Goal: Information Seeking & Learning: Learn about a topic

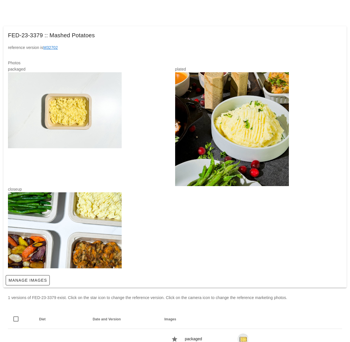
scroll to position [56, 0]
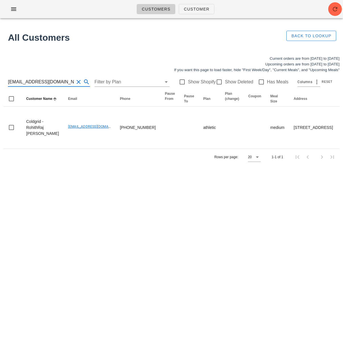
click at [107, 9] on div "Customers Customer" at bounding box center [171, 9] width 343 height 18
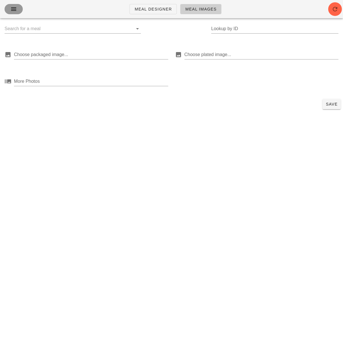
click at [11, 7] on icon "button" at bounding box center [13, 9] width 7 height 7
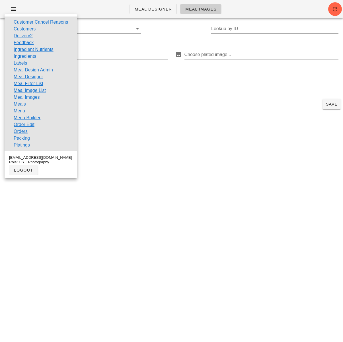
click at [27, 130] on link "Orders" at bounding box center [21, 131] width 14 height 7
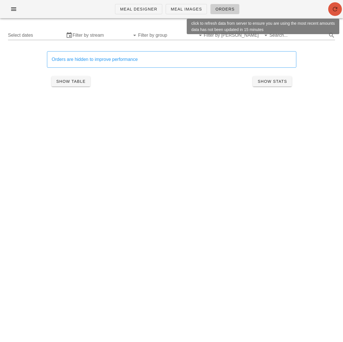
click at [335, 12] on icon "button" at bounding box center [334, 9] width 7 height 7
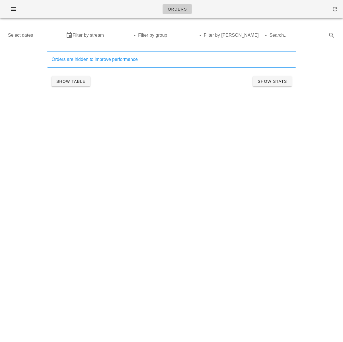
click at [43, 40] on div "Select dates" at bounding box center [40, 35] width 65 height 9
click at [32, 38] on input "text" at bounding box center [36, 35] width 57 height 9
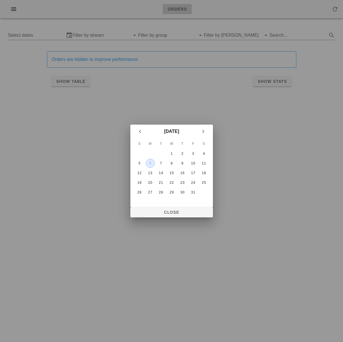
click at [151, 165] on div "6" at bounding box center [150, 163] width 9 height 4
click at [202, 164] on div "11" at bounding box center [203, 163] width 9 height 4
click at [173, 165] on div "8" at bounding box center [171, 163] width 9 height 4
click at [151, 164] on div "6" at bounding box center [150, 163] width 9 height 4
click at [169, 213] on span "Close" at bounding box center [171, 212] width 73 height 5
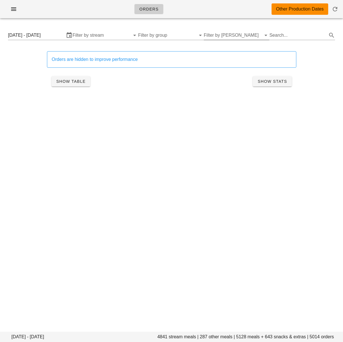
click at [230, 36] on input "Filter by tod" at bounding box center [232, 35] width 57 height 9
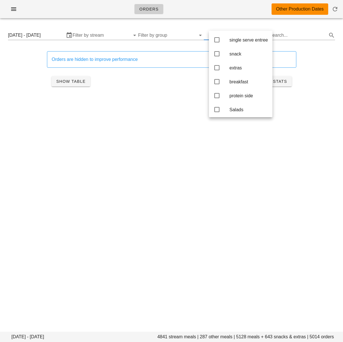
click at [255, 27] on div "Monday October 6 - Wednesday October 8 Filter by stream Filter by group Search.…" at bounding box center [171, 35] width 336 height 18
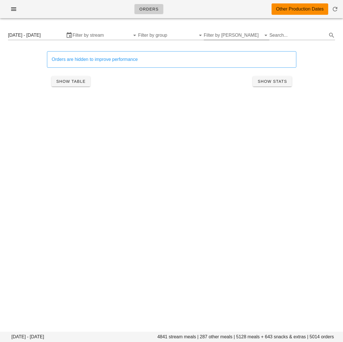
click at [245, 35] on input "Filter by tod" at bounding box center [232, 35] width 57 height 9
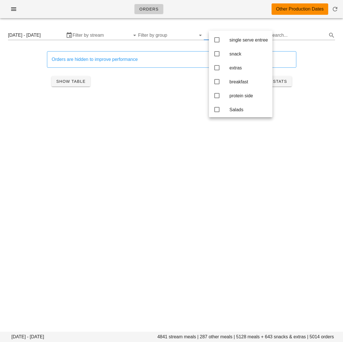
click at [246, 27] on div "Monday October 6 - Wednesday October 8 Filter by stream Filter by group Search.…" at bounding box center [171, 35] width 336 height 18
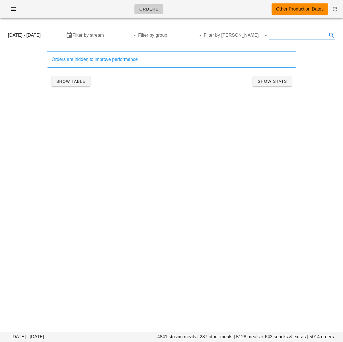
click at [286, 34] on input "text" at bounding box center [297, 35] width 57 height 9
paste input "Brie"
click at [72, 81] on span "Show Table" at bounding box center [71, 81] width 30 height 5
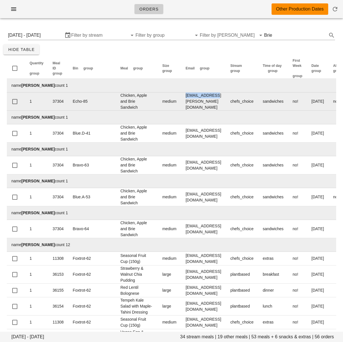
drag, startPoint x: 174, startPoint y: 105, endPoint x: 154, endPoint y: 104, distance: 20.2
click at [181, 104] on td "ajnath@shaw.ca" at bounding box center [203, 101] width 45 height 18
copy td "ajnath@shaw.ca"
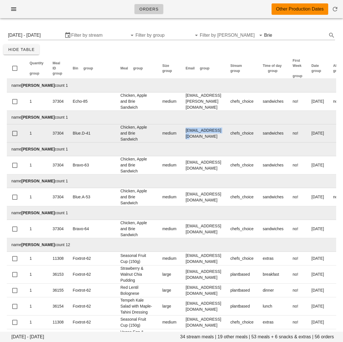
drag, startPoint x: 201, startPoint y: 143, endPoint x: 152, endPoint y: 143, distance: 48.3
click at [181, 142] on td "aronneh@gmail.com" at bounding box center [203, 133] width 45 height 18
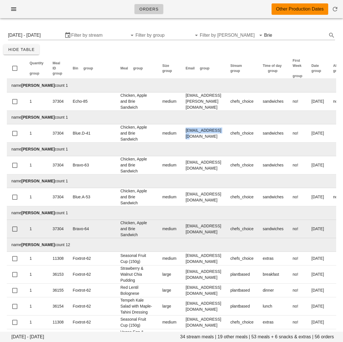
copy td "aronneh@gmail.com"
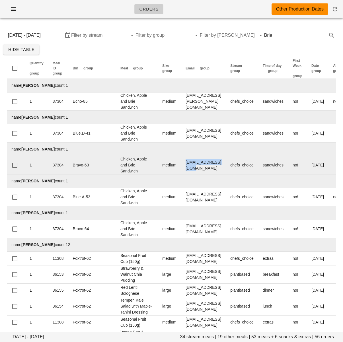
drag, startPoint x: 188, startPoint y: 182, endPoint x: 132, endPoint y: 198, distance: 58.9
click at [181, 174] on td "dani4keee@gmail.com" at bounding box center [203, 165] width 45 height 18
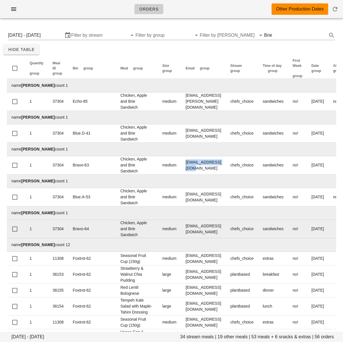
copy td "dani4keee@gmail.com"
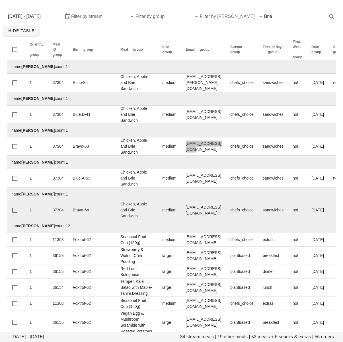
scroll to position [19, 0]
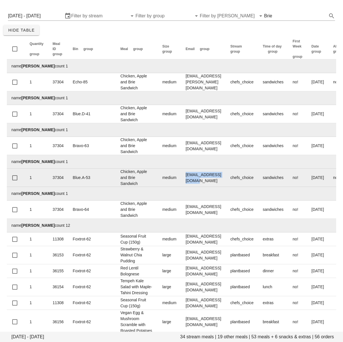
drag, startPoint x: 177, startPoint y: 198, endPoint x: 152, endPoint y: 200, distance: 25.1
click at [181, 187] on td "charlesmcphail@me.com" at bounding box center [203, 178] width 45 height 18
copy td "charlesmcphail@me.com"
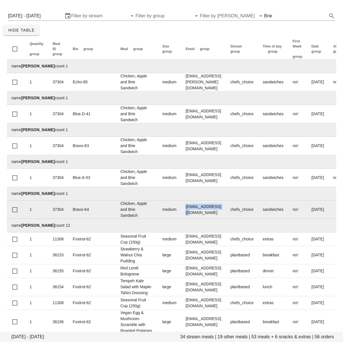
drag, startPoint x: 200, startPoint y: 238, endPoint x: 150, endPoint y: 244, distance: 50.1
click at [181, 219] on td "dmater@dmater.com" at bounding box center [203, 209] width 45 height 18
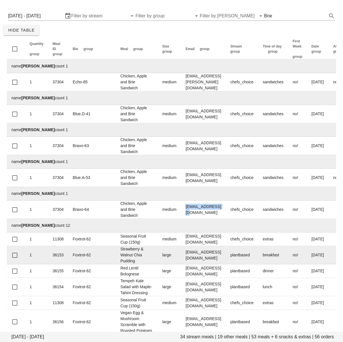
copy td "dmater@dmater.com"
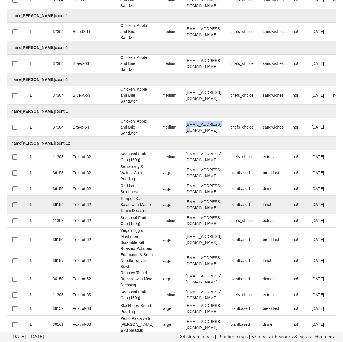
scroll to position [103, 0]
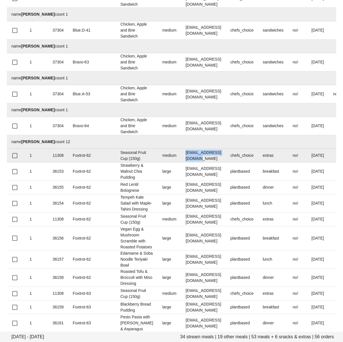
drag, startPoint x: 202, startPoint y: 188, endPoint x: 152, endPoint y: 190, distance: 50.1
click at [181, 162] on td "gabrigamer09@gmail.com" at bounding box center [203, 156] width 45 height 14
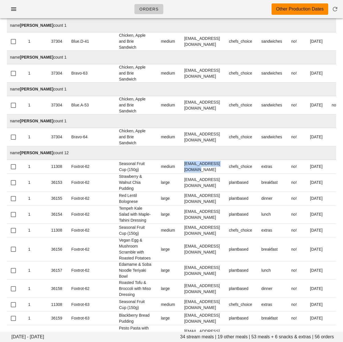
scroll to position [90, 0]
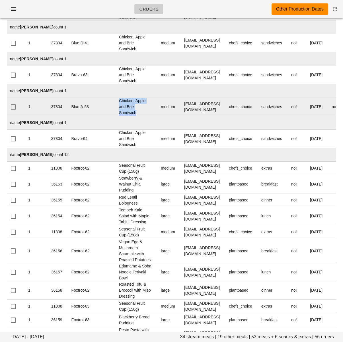
drag, startPoint x: 115, startPoint y: 136, endPoint x: 93, endPoint y: 117, distance: 29.6
click at [114, 116] on td "Chicken, Apple and Brie Sandwich" at bounding box center [135, 107] width 42 height 18
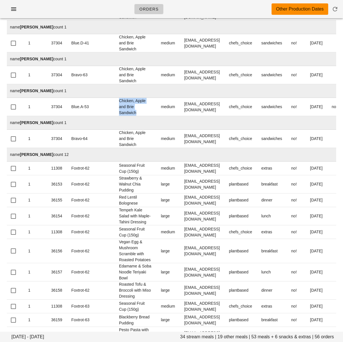
copy td "Chicken, Apple and Brie Sandwich"
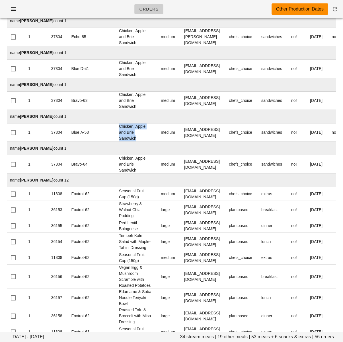
scroll to position [0, 0]
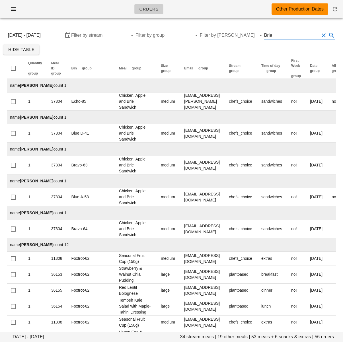
drag, startPoint x: 279, startPoint y: 34, endPoint x: 263, endPoint y: 33, distance: 16.2
click at [262, 32] on div "Monday October 6 - Wednesday October 8 Filter by stream Filter by group Filter …" at bounding box center [171, 35] width 336 height 18
paste input "Chicken, Apple and Brie Sandwich"
type input "Chicken, Apple and Brie Sandwich"
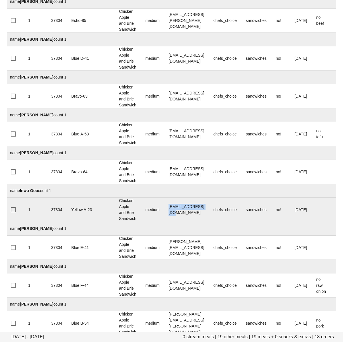
drag, startPoint x: 184, startPoint y: 211, endPoint x: 140, endPoint y: 216, distance: 44.4
click at [164, 210] on td "karidy11@gmail.com" at bounding box center [186, 210] width 45 height 24
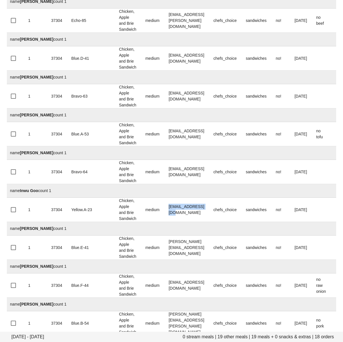
copy td "karidy11@gmail.com"
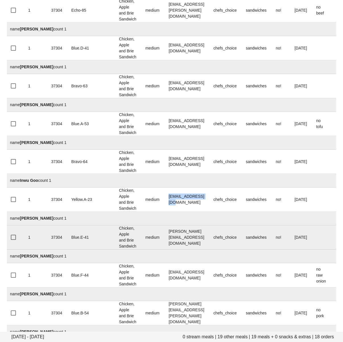
scroll to position [109, 0]
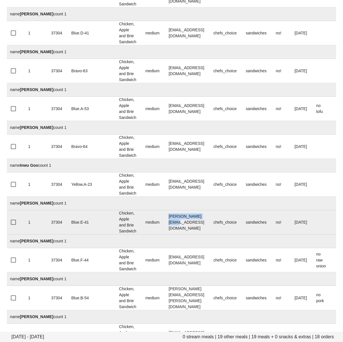
drag, startPoint x: 184, startPoint y: 224, endPoint x: 145, endPoint y: 224, distance: 38.9
click at [164, 224] on td "jeffreylee@live.ca" at bounding box center [186, 222] width 45 height 24
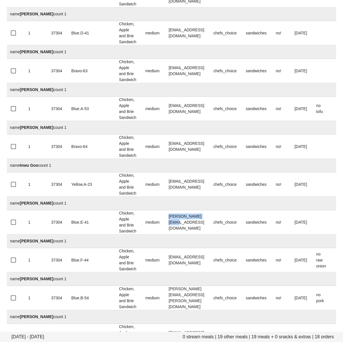
copy td "jeffreylee@live.ca"
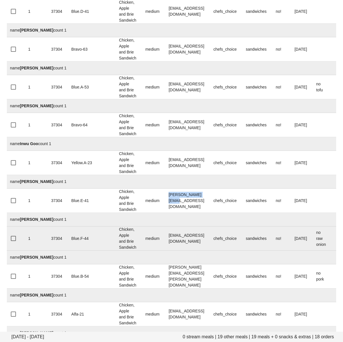
scroll to position [0, 0]
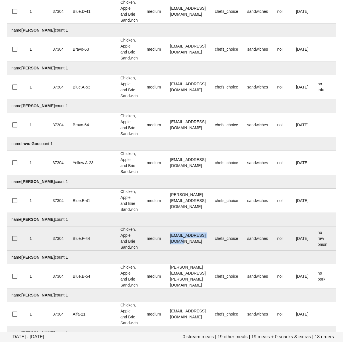
drag, startPoint x: 196, startPoint y: 239, endPoint x: 144, endPoint y: 238, distance: 52.0
click at [165, 238] on td "jbarnardcga@gmail.com" at bounding box center [187, 238] width 45 height 24
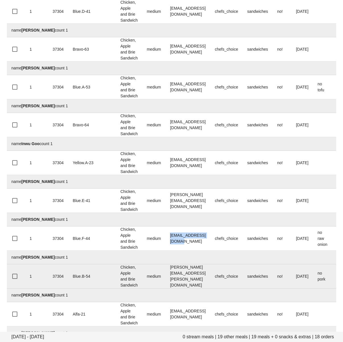
copy td "jbarnardcga@gmail.com"
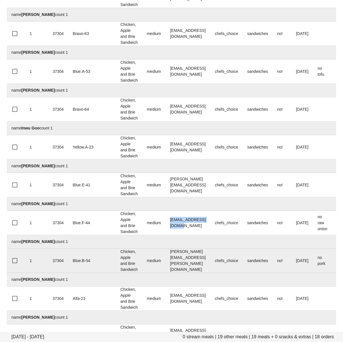
scroll to position [149, 0]
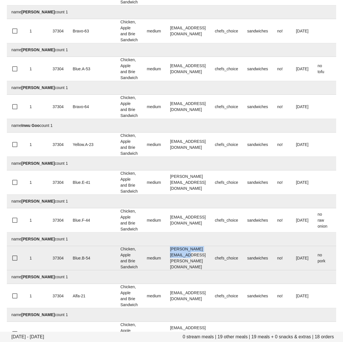
drag, startPoint x: 177, startPoint y: 258, endPoint x: 125, endPoint y: 266, distance: 52.0
click at [165, 259] on td "jodi.m.lough@gmail.com" at bounding box center [187, 258] width 45 height 24
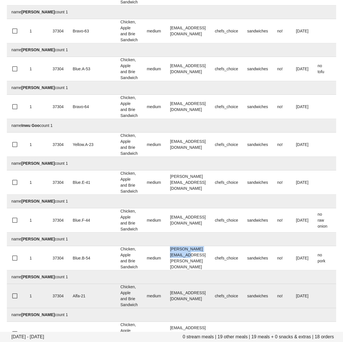
copy td "jodi.m.lough@gmail.com"
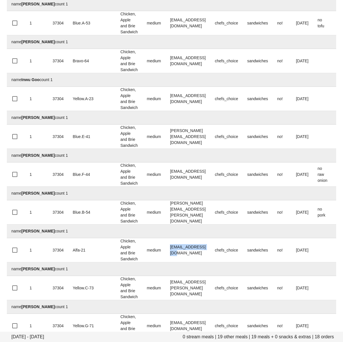
drag, startPoint x: 172, startPoint y: 251, endPoint x: 133, endPoint y: 262, distance: 40.6
click at [165, 250] on td "wrightka@gmail.com" at bounding box center [187, 250] width 45 height 24
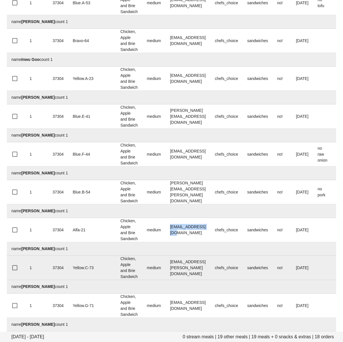
scroll to position [221, 0]
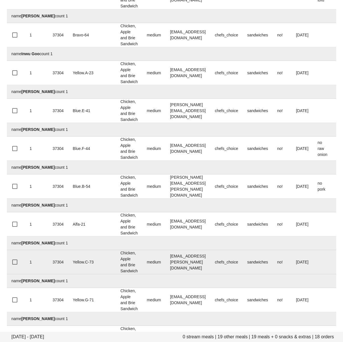
click at [191, 259] on td "lorne.albrecht@me.com" at bounding box center [187, 262] width 45 height 24
drag, startPoint x: 194, startPoint y: 261, endPoint x: 138, endPoint y: 261, distance: 56.3
click at [138, 261] on tr "1 37304 Yellow.C-73 Chicken, Apple and Brie Sandwich medium lorne.albrecht@me.c…" at bounding box center [248, 262] width 482 height 24
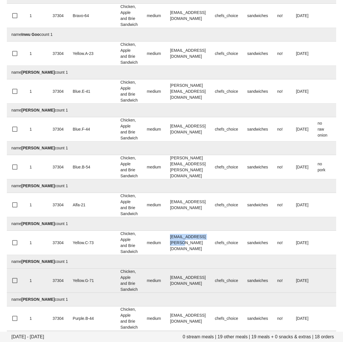
scroll to position [243, 0]
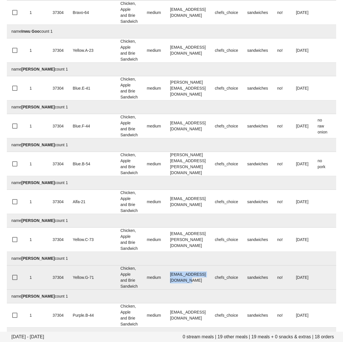
drag, startPoint x: 162, startPoint y: 277, endPoint x: 129, endPoint y: 286, distance: 34.3
click at [165, 277] on td "paulandmei2015@gmail.com" at bounding box center [187, 277] width 45 height 24
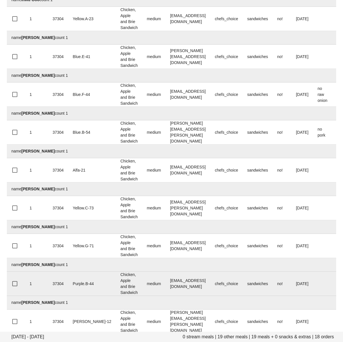
click at [202, 289] on td "n8barnard@gmail.com" at bounding box center [187, 283] width 45 height 24
drag, startPoint x: 193, startPoint y: 285, endPoint x: 139, endPoint y: 287, distance: 54.6
click at [138, 285] on tr "1 37304 Purple.B-44 Chicken, Apple and Brie Sandwich medium n8barnard@gmail.com…" at bounding box center [248, 283] width 482 height 24
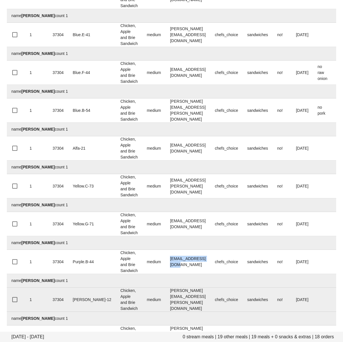
scroll to position [300, 0]
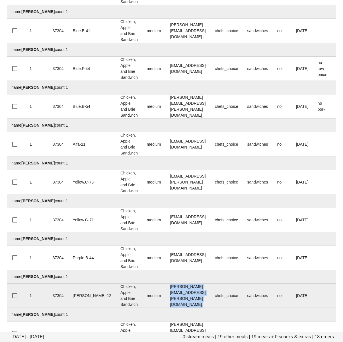
drag, startPoint x: 207, startPoint y: 297, endPoint x: 130, endPoint y: 304, distance: 77.3
click at [146, 296] on tr "1 37304 Charlie-12 Chicken, Apple and Brie Sandwich medium sean.corbett@colling…" at bounding box center [248, 295] width 482 height 24
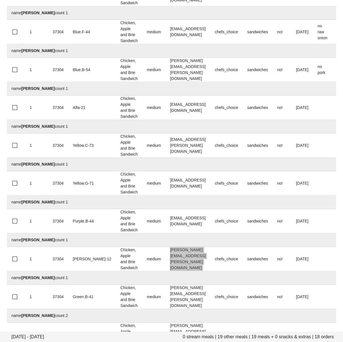
scroll to position [348, 0]
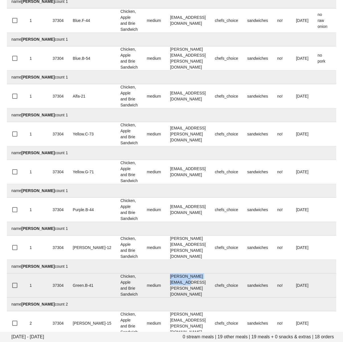
drag, startPoint x: 198, startPoint y: 287, endPoint x: 146, endPoint y: 288, distance: 51.5
click at [165, 286] on td "stephan.weis@gmail.com" at bounding box center [187, 285] width 45 height 24
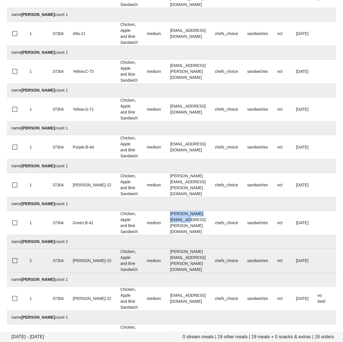
scroll to position [413, 0]
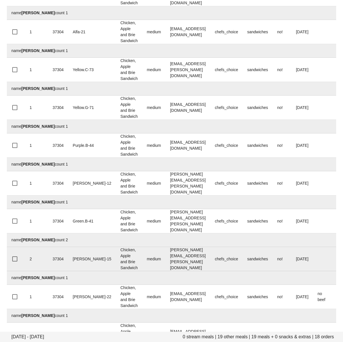
click at [191, 264] on td "tracy.j.adams@gmail.com" at bounding box center [187, 259] width 45 height 24
drag, startPoint x: 195, startPoint y: 259, endPoint x: 137, endPoint y: 259, distance: 57.4
click at [137, 259] on tr "2 37304 Charlie-15 Chicken, Apple and Brie Sandwich medium tracy.j.adams@gmail.…" at bounding box center [248, 259] width 482 height 24
drag, startPoint x: 185, startPoint y: 259, endPoint x: 192, endPoint y: 260, distance: 7.2
click at [185, 259] on td "tracy.j.adams@gmail.com" at bounding box center [187, 259] width 45 height 24
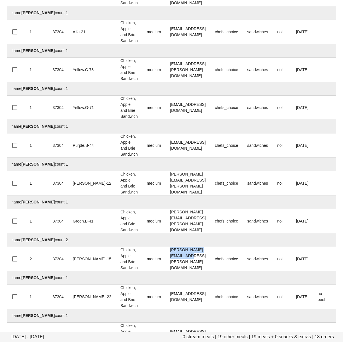
drag, startPoint x: 194, startPoint y: 259, endPoint x: 124, endPoint y: 271, distance: 70.1
click at [165, 259] on td "tracy.j.adams@gmail.com" at bounding box center [187, 259] width 45 height 24
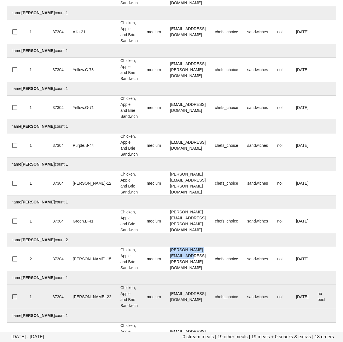
scroll to position [432, 0]
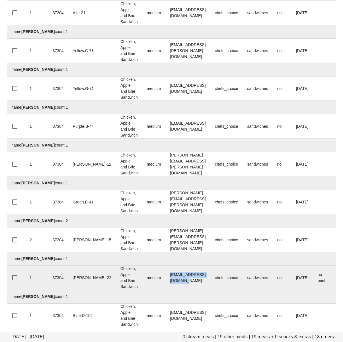
drag, startPoint x: 203, startPoint y: 280, endPoint x: 146, endPoint y: 278, distance: 57.2
click at [165, 278] on td "theresachui17@gmail.com" at bounding box center [187, 277] width 45 height 24
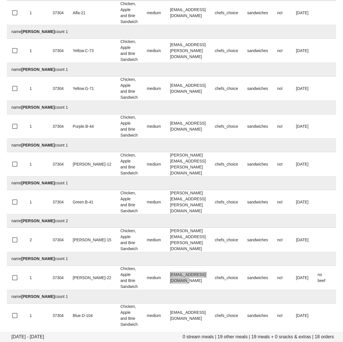
scroll to position [433, 0]
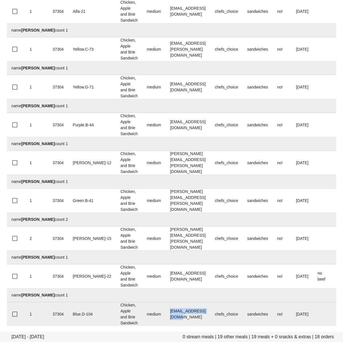
drag, startPoint x: 195, startPoint y: 314, endPoint x: 146, endPoint y: 316, distance: 49.2
click at [165, 316] on td "zen.tang@hotmail.com" at bounding box center [187, 314] width 45 height 24
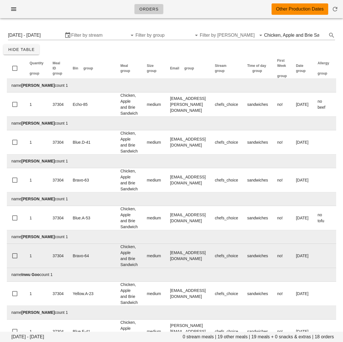
scroll to position [1, 0]
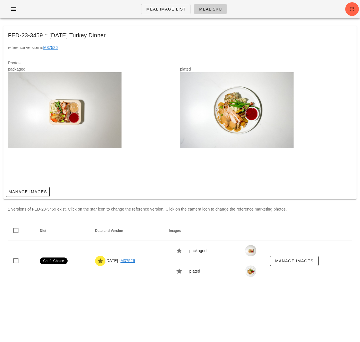
click at [18, 12] on span "button" at bounding box center [13, 9] width 9 height 7
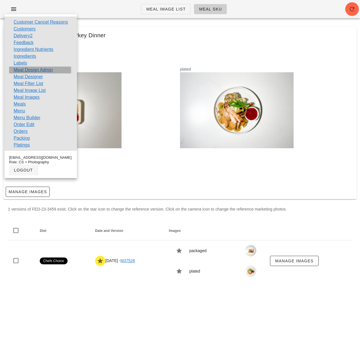
click at [30, 70] on link "Meal Design Admin" at bounding box center [33, 70] width 39 height 7
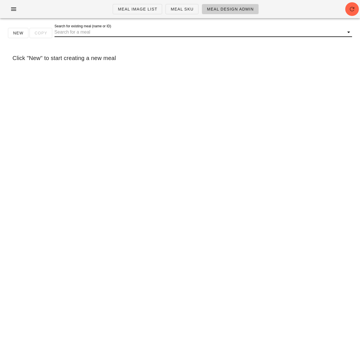
click at [77, 33] on input "Search for existing meal (name or ID)" at bounding box center [199, 32] width 289 height 9
drag, startPoint x: 130, startPoint y: 33, endPoint x: 29, endPoint y: 31, distance: 100.6
click at [29, 31] on div "New Copy Search for existing meal (name or ID) butternut s" at bounding box center [180, 35] width 354 height 18
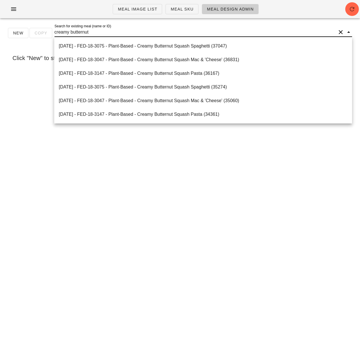
type input "creamy butternut"
click at [197, 49] on div "2025-12-11 - FED-18-3075 - Plant-Based - Creamy Butternut Squash Spaghetti (370…" at bounding box center [203, 46] width 289 height 12
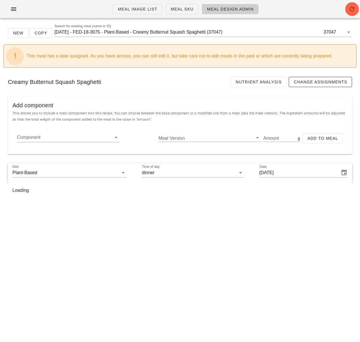
click at [194, 49] on div "This meal has a date assigned. As you have access, you can still edit it, but t…" at bounding box center [180, 55] width 354 height 23
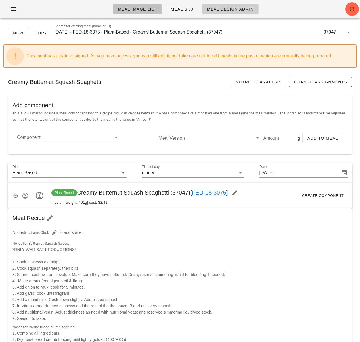
click at [153, 9] on span "Meal Image List" at bounding box center [138, 9] width 40 height 5
click at [160, 217] on div "Meal Recipe" at bounding box center [180, 217] width 344 height 19
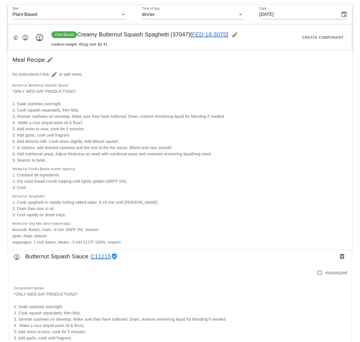
scroll to position [193, 0]
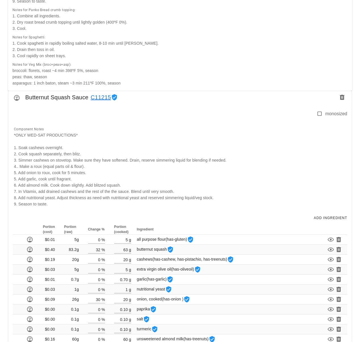
click at [165, 210] on div "Component Notes *ONLY WED-SAT PRODUCTIONS* 1. Soak cashews overnight. 2. Cook s…" at bounding box center [179, 166] width 337 height 88
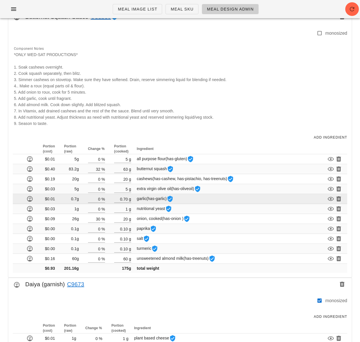
scroll to position [397, 0]
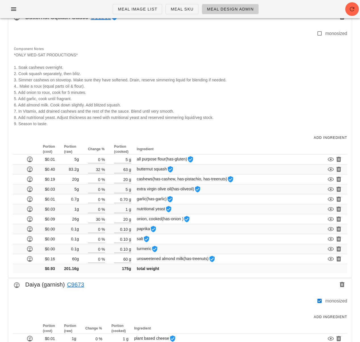
click at [157, 126] on div "Component Notes *ONLY WED-SAT PRODUCTIONS* 1. Soak cashews overnight. 2. Cook s…" at bounding box center [179, 86] width 337 height 88
click at [161, 90] on div "Component Notes *ONLY WED-SAT PRODUCTIONS* 1. Soak cashews overnight. 2. Cook s…" at bounding box center [179, 86] width 337 height 88
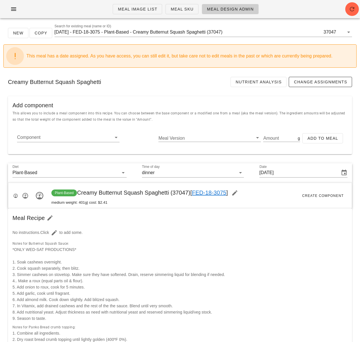
drag, startPoint x: 157, startPoint y: 223, endPoint x: 170, endPoint y: 202, distance: 24.9
click at [157, 223] on div "Meal Recipe" at bounding box center [180, 217] width 344 height 19
drag, startPoint x: 173, startPoint y: 193, endPoint x: 189, endPoint y: 192, distance: 15.9
click at [189, 192] on span "Plant-Based Creamy Butternut Squash Spaghetti (37047) [ FED-18-3075 ]" at bounding box center [146, 192] width 190 height 6
copy span "37047"
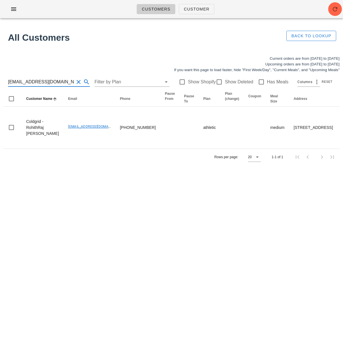
click at [28, 80] on input "[EMAIL_ADDRESS][DOMAIN_NAME]" at bounding box center [41, 81] width 66 height 9
click at [28, 81] on input "[EMAIL_ADDRESS][DOMAIN_NAME]" at bounding box center [41, 81] width 66 height 9
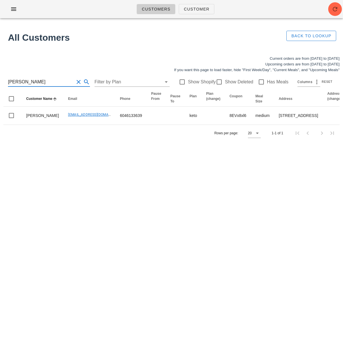
type input "[PERSON_NAME]"
click at [138, 205] on div "Customers Customer Found 1 customer All Customers Back to Lookup Current orders…" at bounding box center [171, 171] width 343 height 342
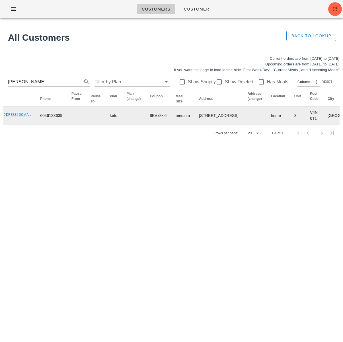
scroll to position [0, 367]
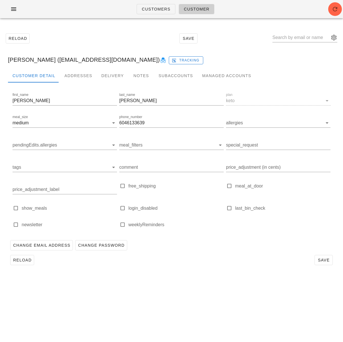
click at [218, 252] on div "Change Email Address Change Password" at bounding box center [171, 245] width 327 height 15
